Goal: Transaction & Acquisition: Purchase product/service

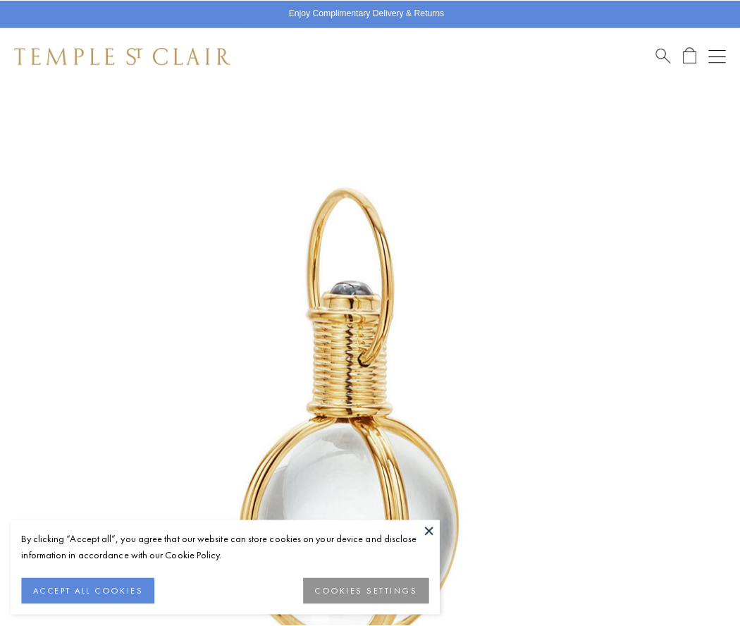
scroll to position [365, 0]
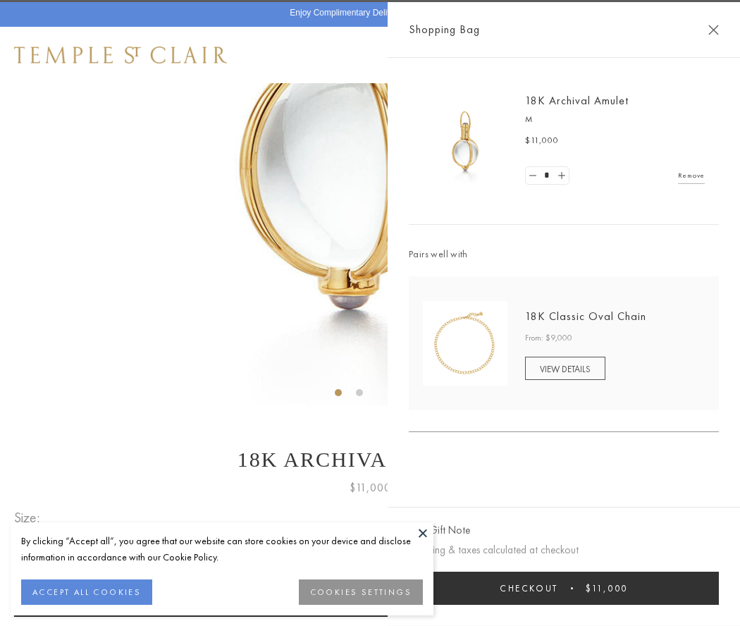
click at [564, 588] on button "Checkout $11,000" at bounding box center [564, 588] width 310 height 33
